Goal: Information Seeking & Learning: Learn about a topic

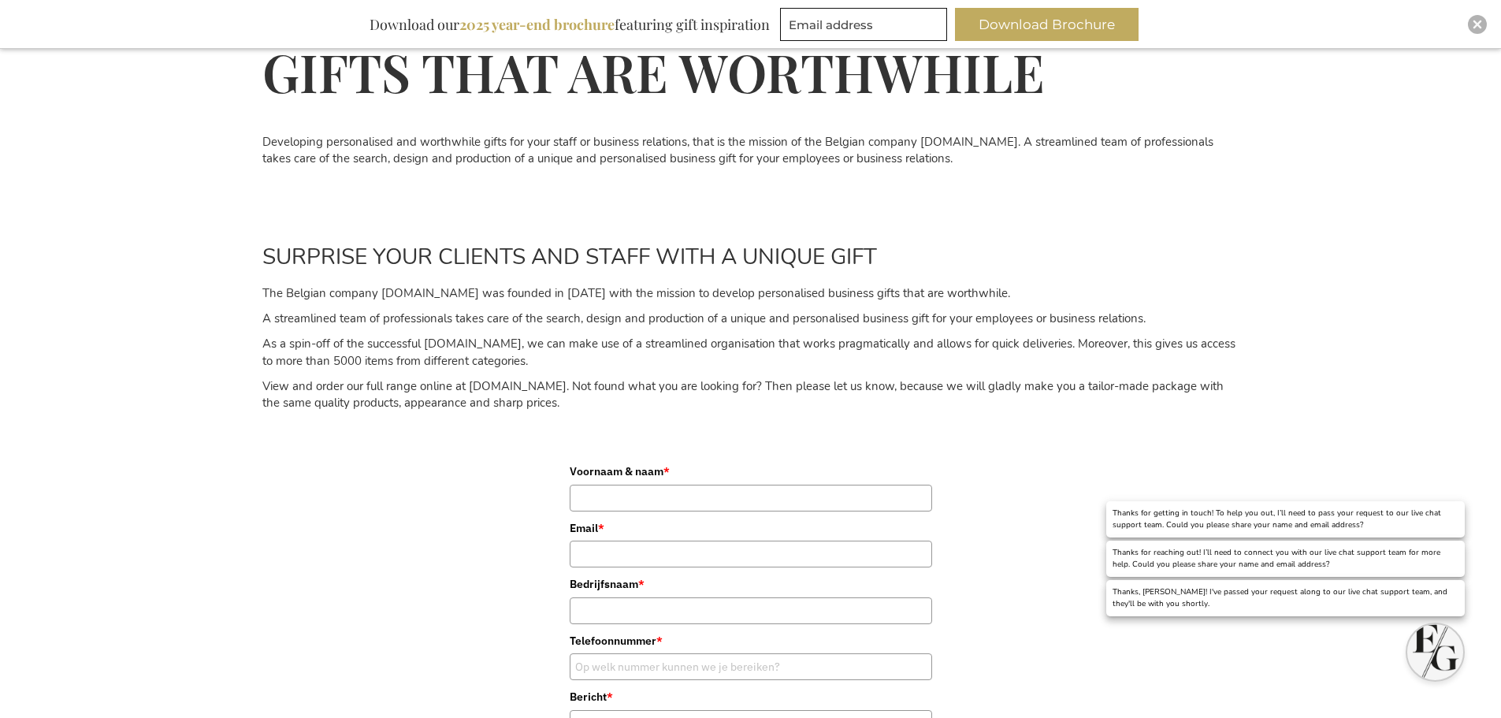
scroll to position [788, 0]
click at [1437, 631] on img "Open chat window" at bounding box center [1435, 652] width 56 height 56
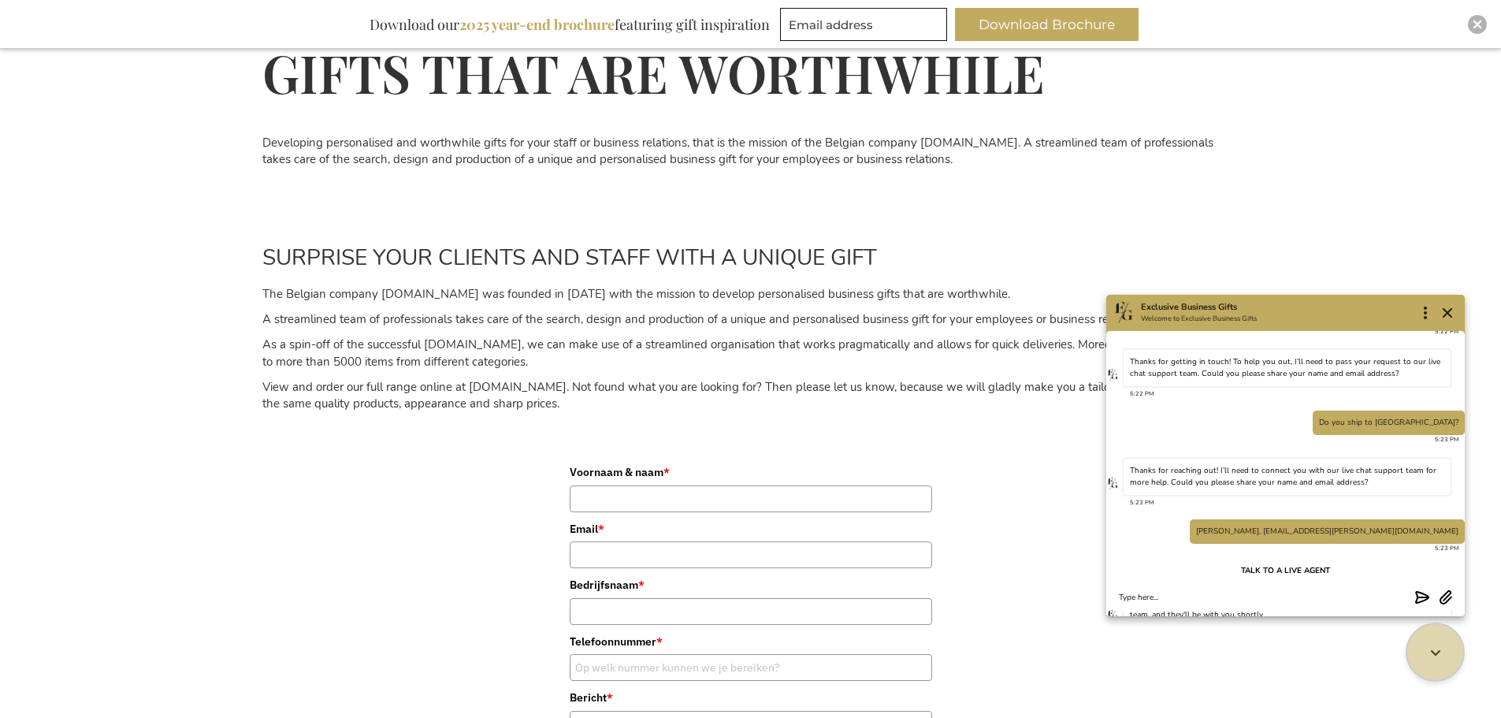
scroll to position [146, 0]
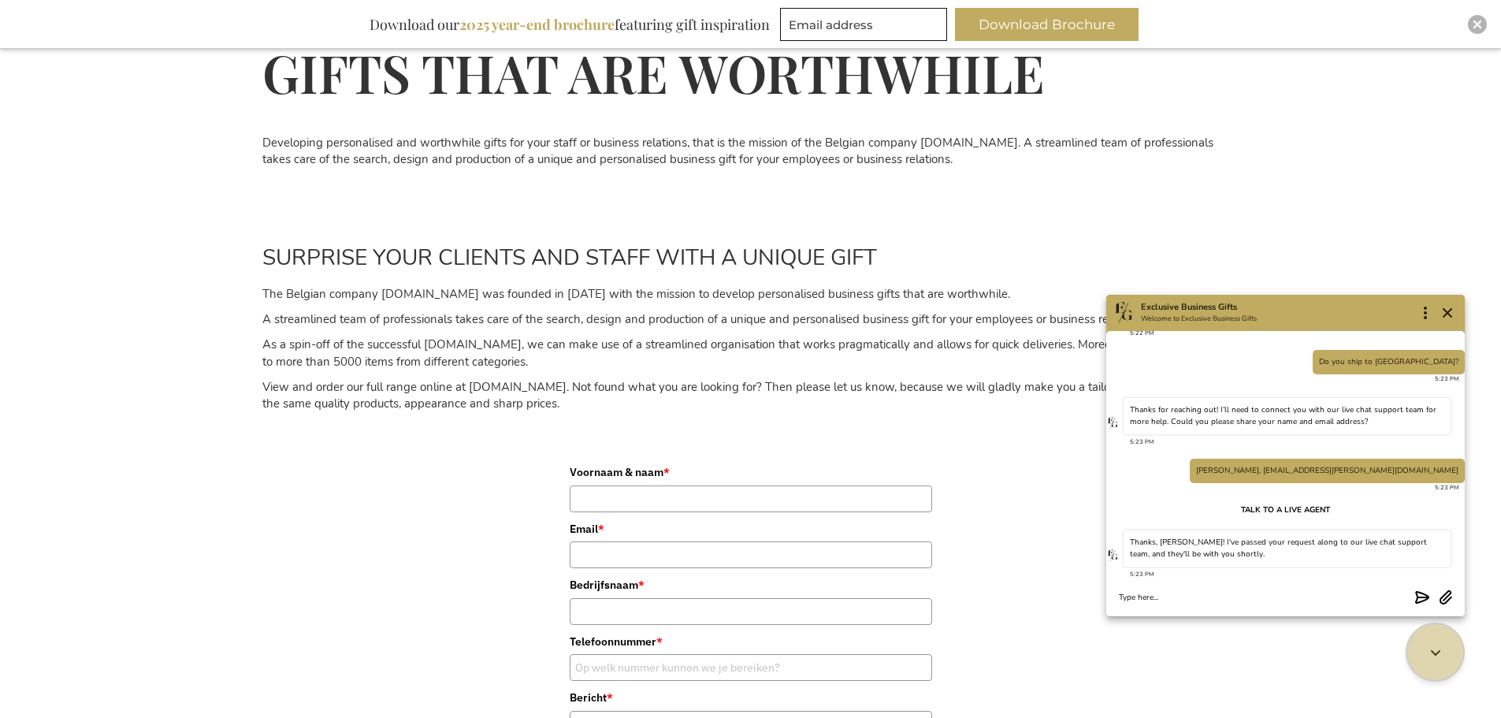
click at [1283, 595] on textarea "Chat message input" at bounding box center [1264, 598] width 290 height 12
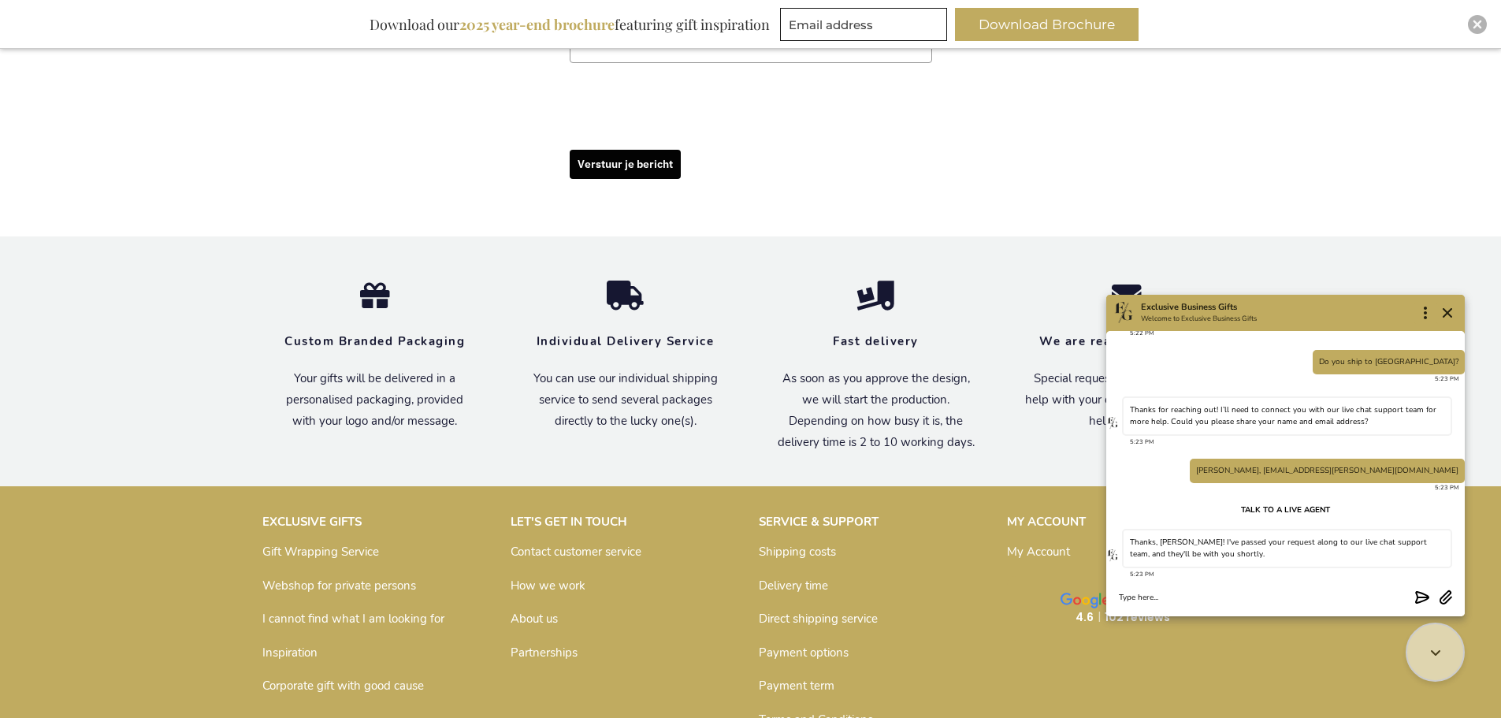
scroll to position [1576, 0]
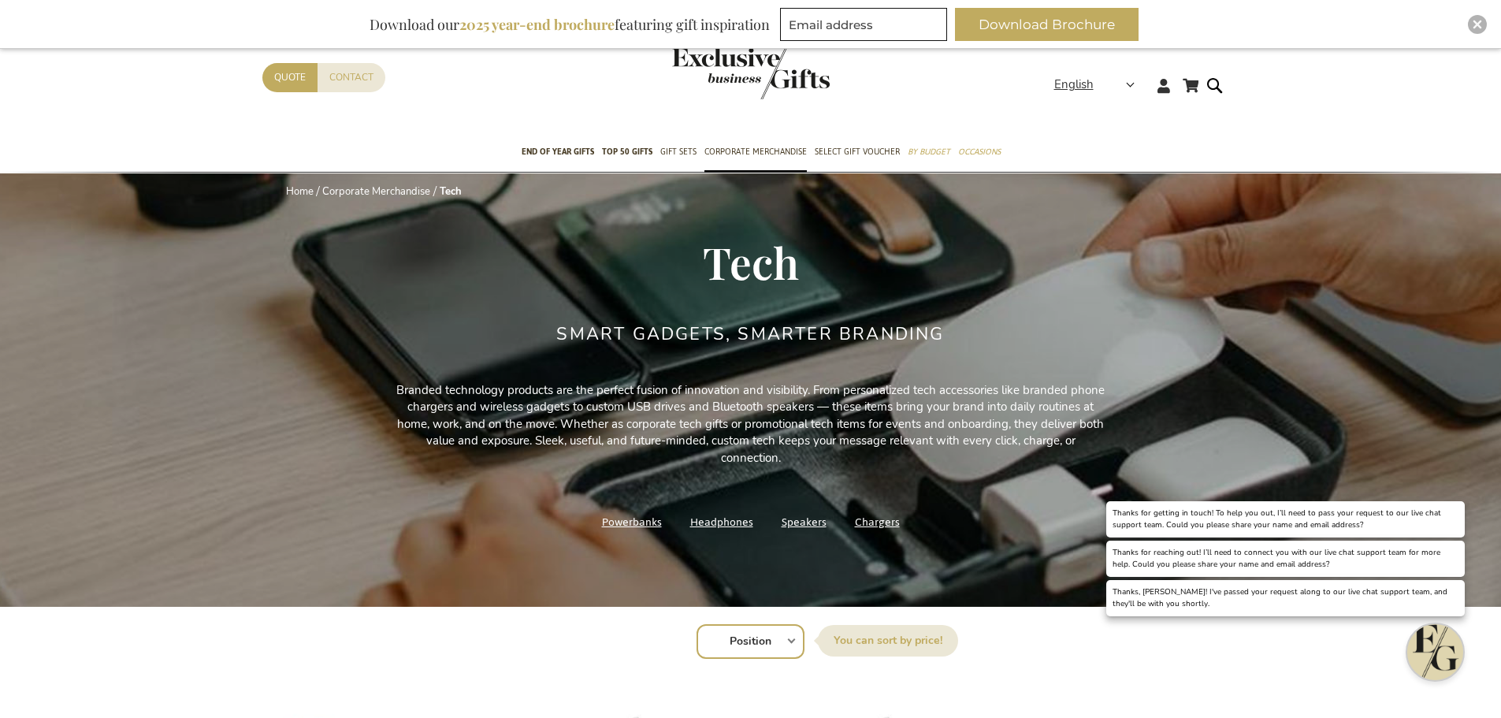
click at [1447, 640] on img "Open chat window" at bounding box center [1435, 652] width 56 height 56
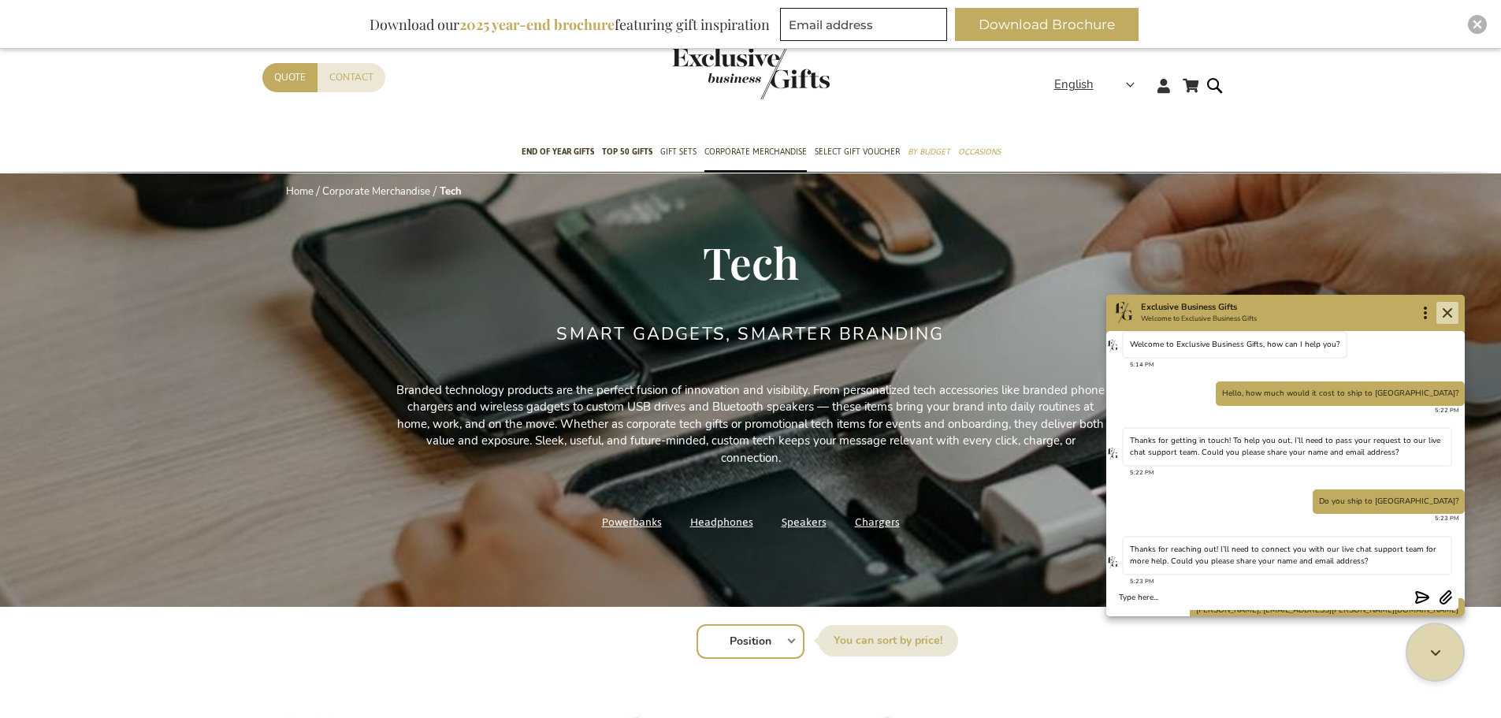
click at [1450, 314] on icon "Close chat" at bounding box center [1447, 312] width 9 height 9
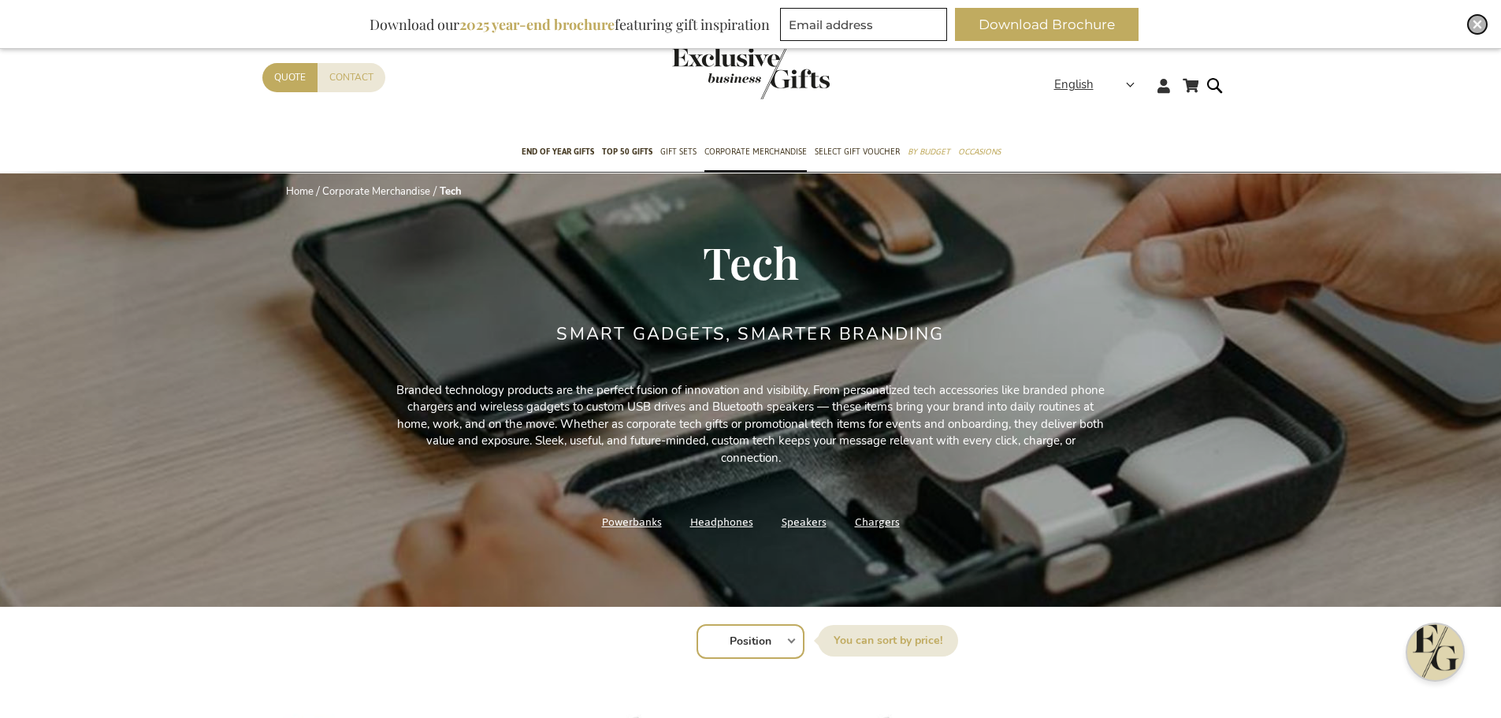
click at [1478, 21] on img "Close" at bounding box center [1477, 24] width 9 height 9
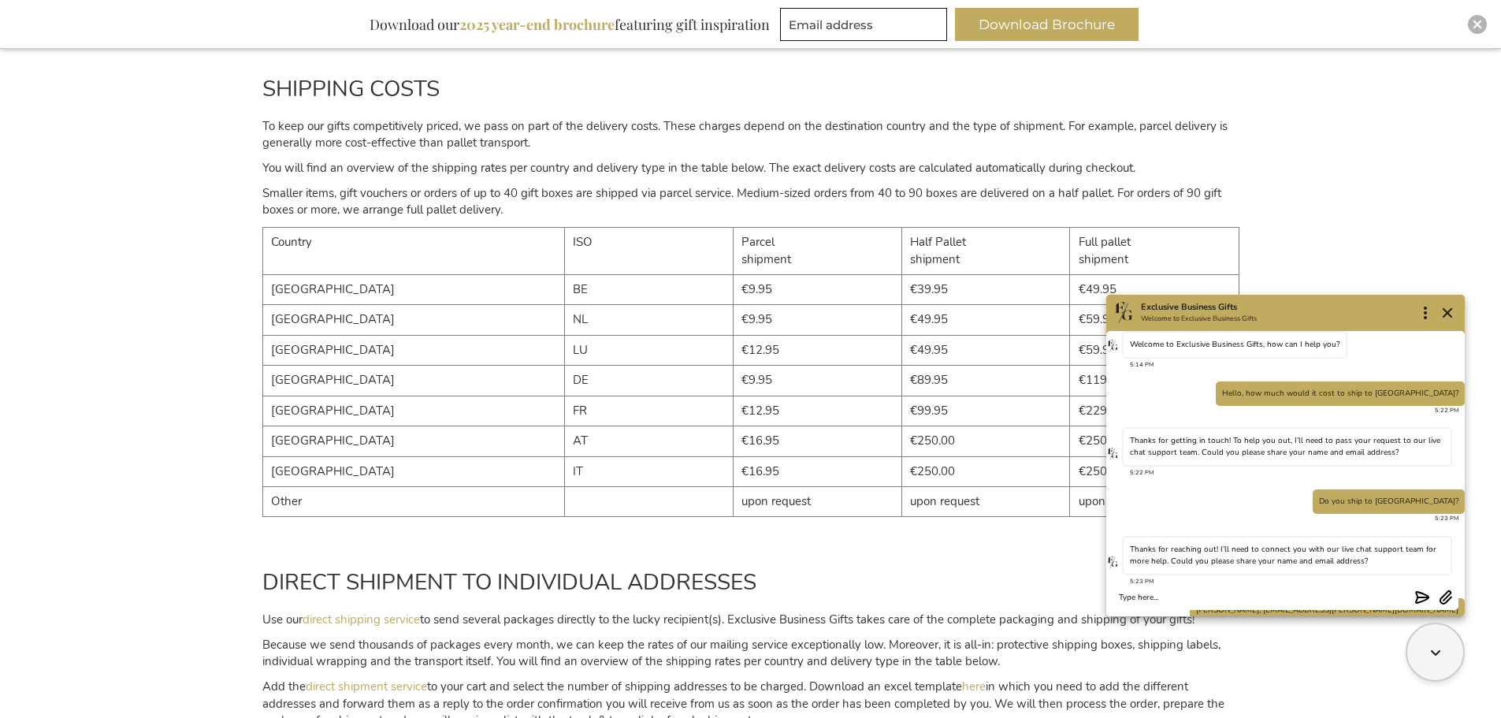
scroll to position [146, 0]
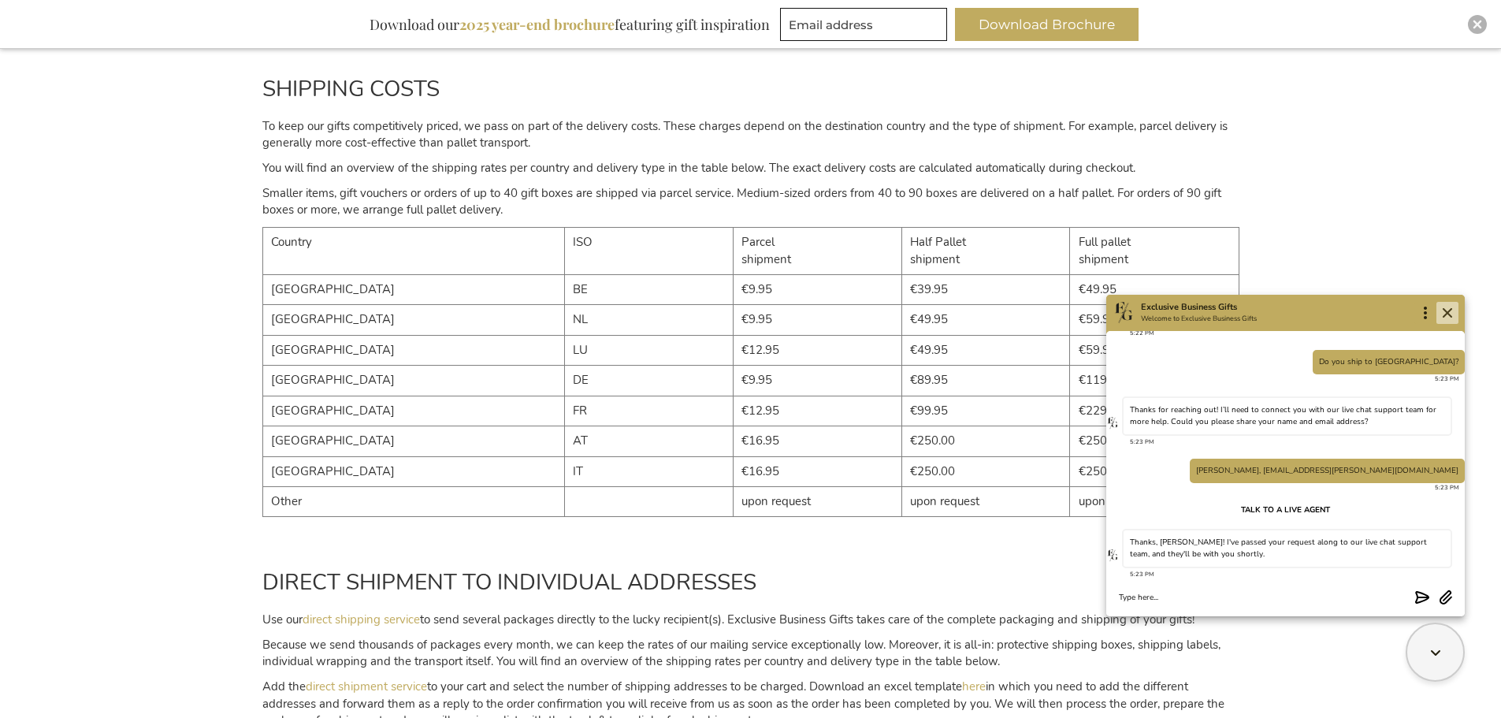
click at [1452, 311] on icon "Close" at bounding box center [1447, 312] width 19 height 19
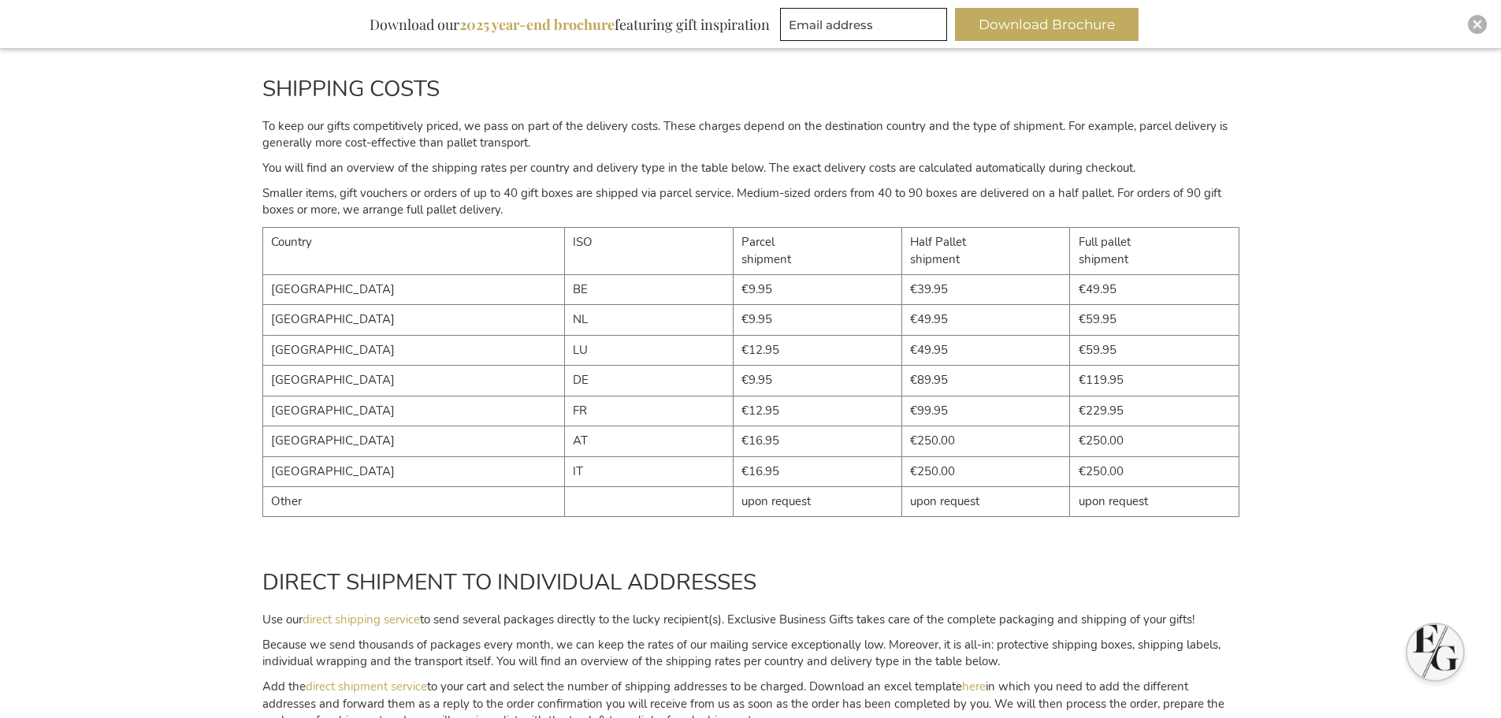
click at [1340, 195] on div "SHIPPING COSTS To keep our gifts competitively priced, we pass on part of the d…" at bounding box center [750, 295] width 1501 height 493
